Goal: Information Seeking & Learning: Understand process/instructions

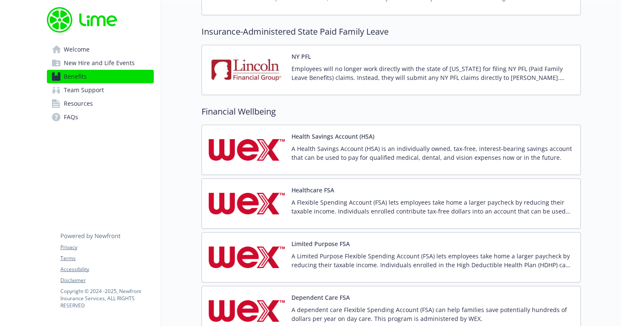
click at [329, 157] on p "A Health Savings Account (HSA) is an individually owned, tax-free, interest-bea…" at bounding box center [433, 153] width 282 height 18
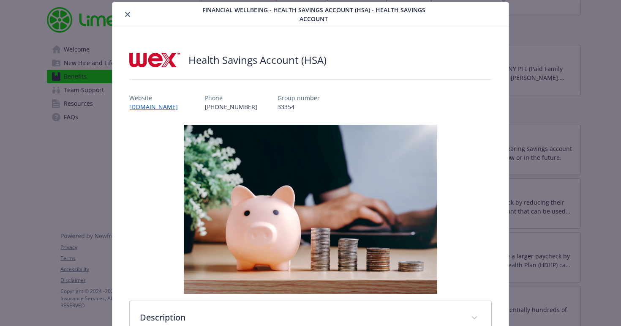
scroll to position [295, 0]
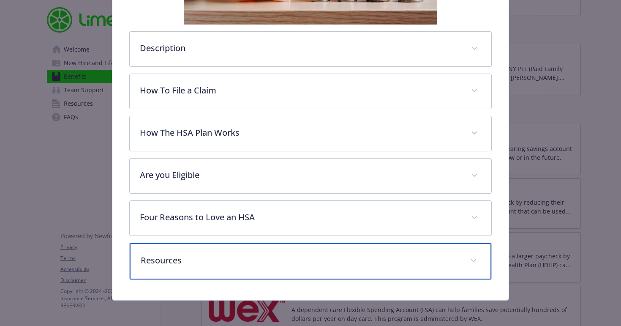
click at [231, 262] on p "Resources" at bounding box center [301, 260] width 320 height 13
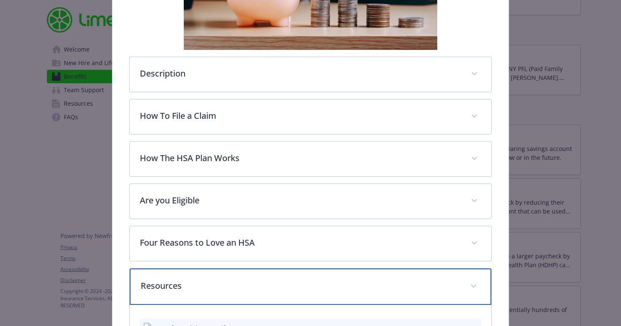
scroll to position [263, 0]
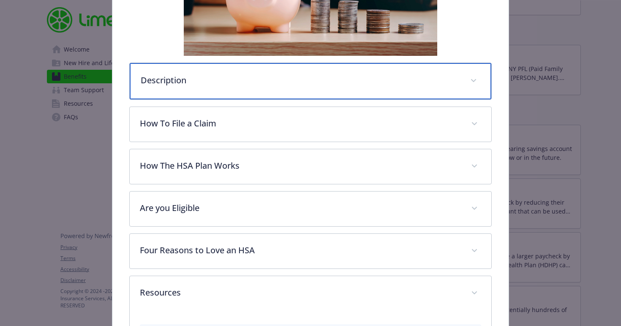
click at [223, 85] on p "Description" at bounding box center [301, 80] width 320 height 13
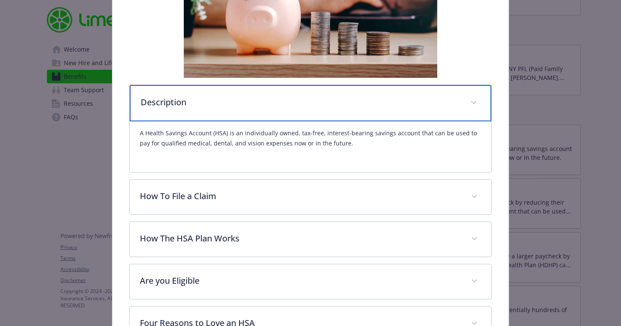
scroll to position [224, 0]
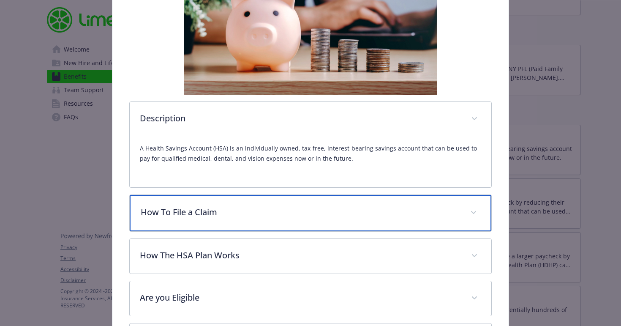
click at [218, 217] on p "How To File a Claim" at bounding box center [301, 212] width 320 height 13
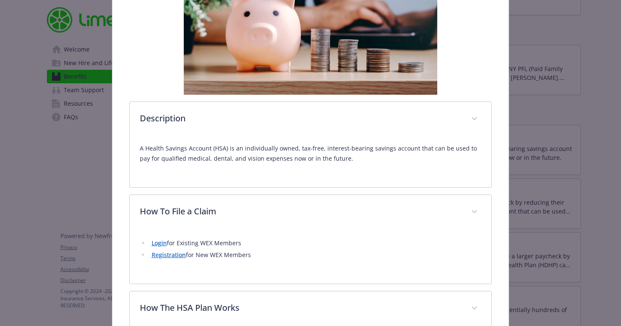
click at [161, 261] on div "Login for Existing WEX Members Registration for New WEX Members" at bounding box center [311, 251] width 342 height 44
click at [166, 257] on link "Registration" at bounding box center [169, 255] width 34 height 8
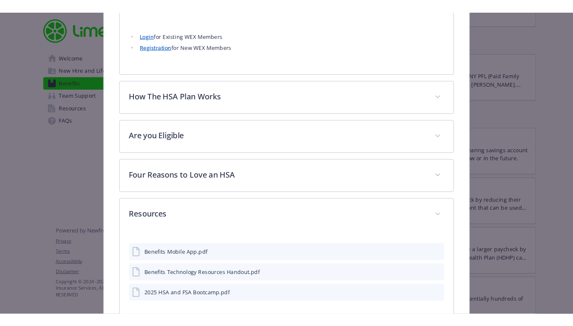
scroll to position [492, 0]
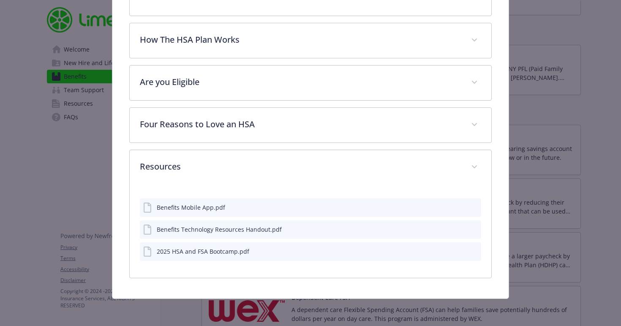
click at [471, 254] on button "details for plan Financial Wellbeing - Health Savings Account (HSA) - Health Sa…" at bounding box center [474, 251] width 8 height 9
click at [473, 251] on icon "preview file" at bounding box center [473, 251] width 8 height 6
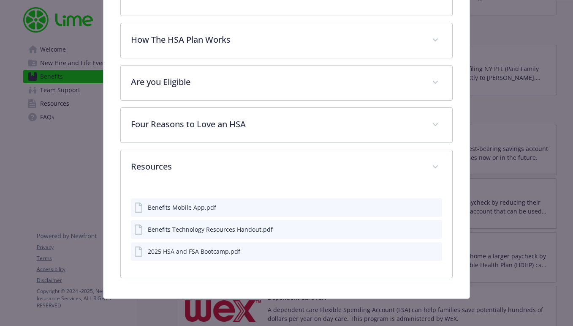
click at [432, 250] on icon "preview file" at bounding box center [435, 251] width 8 height 6
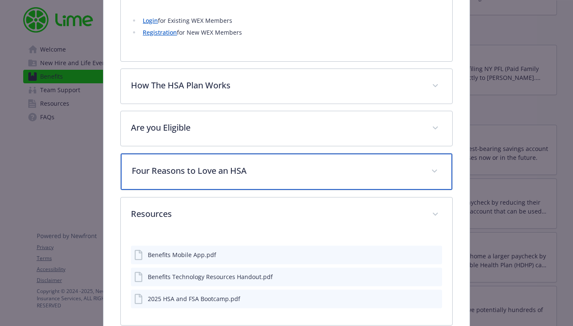
click at [219, 184] on div "Four Reasons to Love an HSA" at bounding box center [286, 171] width 331 height 36
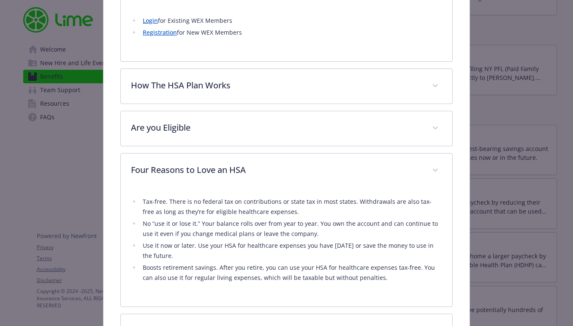
click at [223, 152] on div "Description A Health Savings Account (HSA) is an individually owned, tax-free, …" at bounding box center [286, 72] width 332 height 739
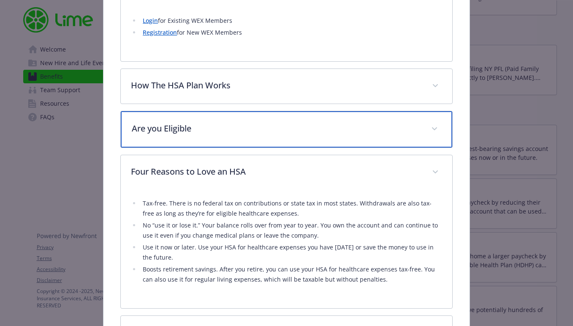
click at [224, 139] on div "Are you Eligible" at bounding box center [286, 129] width 331 height 36
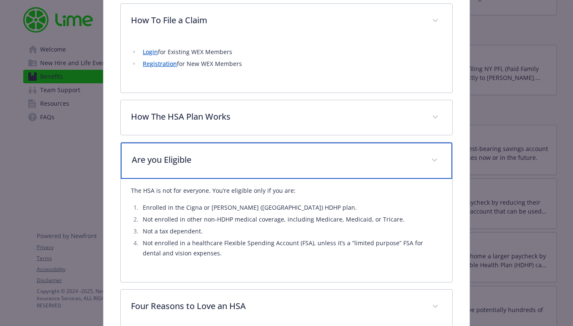
scroll to position [396, 0]
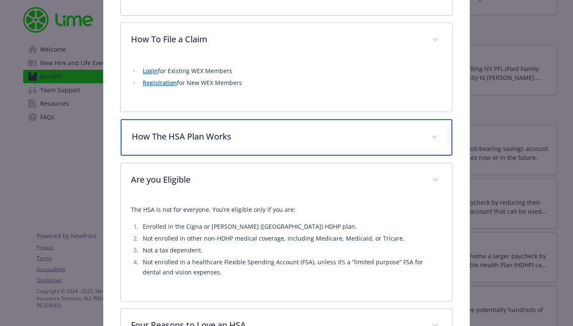
click at [232, 126] on div "How The HSA Plan Works" at bounding box center [286, 137] width 331 height 36
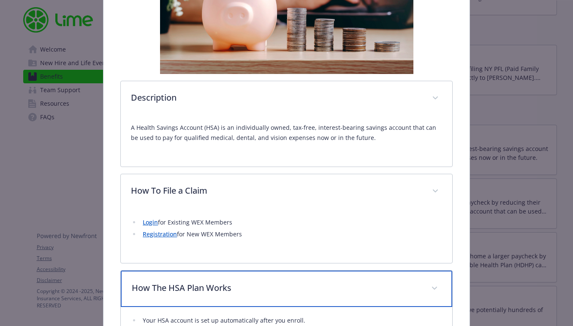
scroll to position [240, 0]
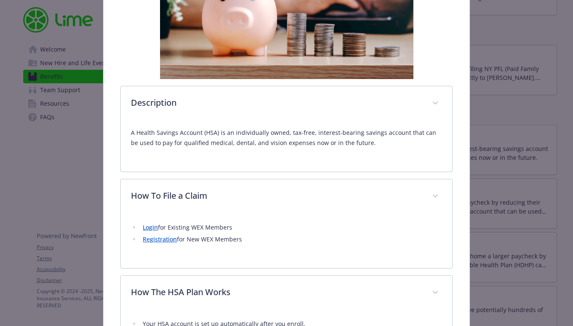
click at [152, 225] on link "Login" at bounding box center [150, 227] width 15 height 8
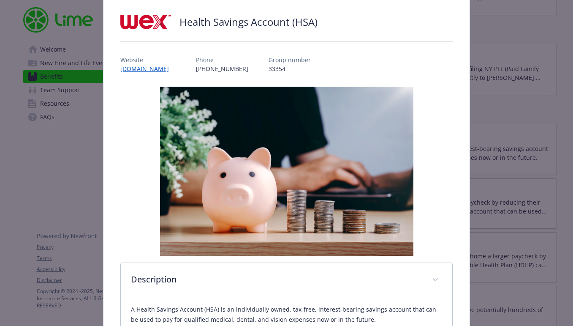
scroll to position [16, 0]
